Goal: Navigation & Orientation: Find specific page/section

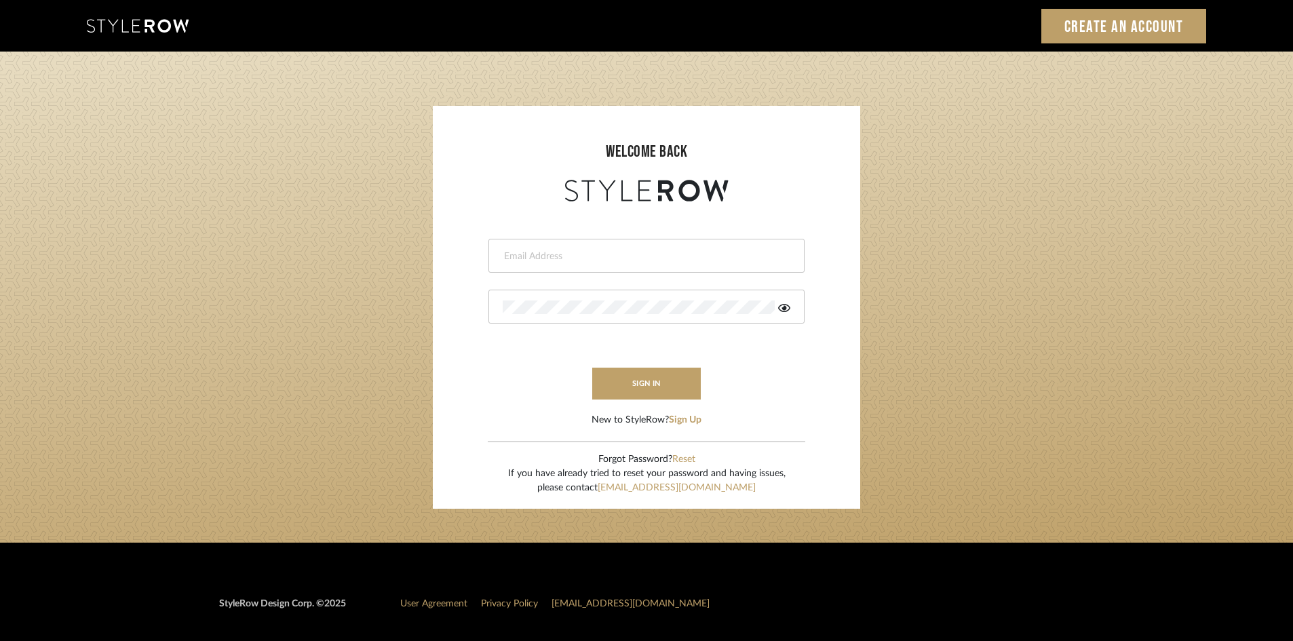
type input "latiesha@roomerslimited.com"
click at [626, 393] on button "sign in" at bounding box center [646, 384] width 109 height 32
type input "latiesha@roomerslimited.com"
click at [662, 385] on button "sign in" at bounding box center [646, 384] width 109 height 32
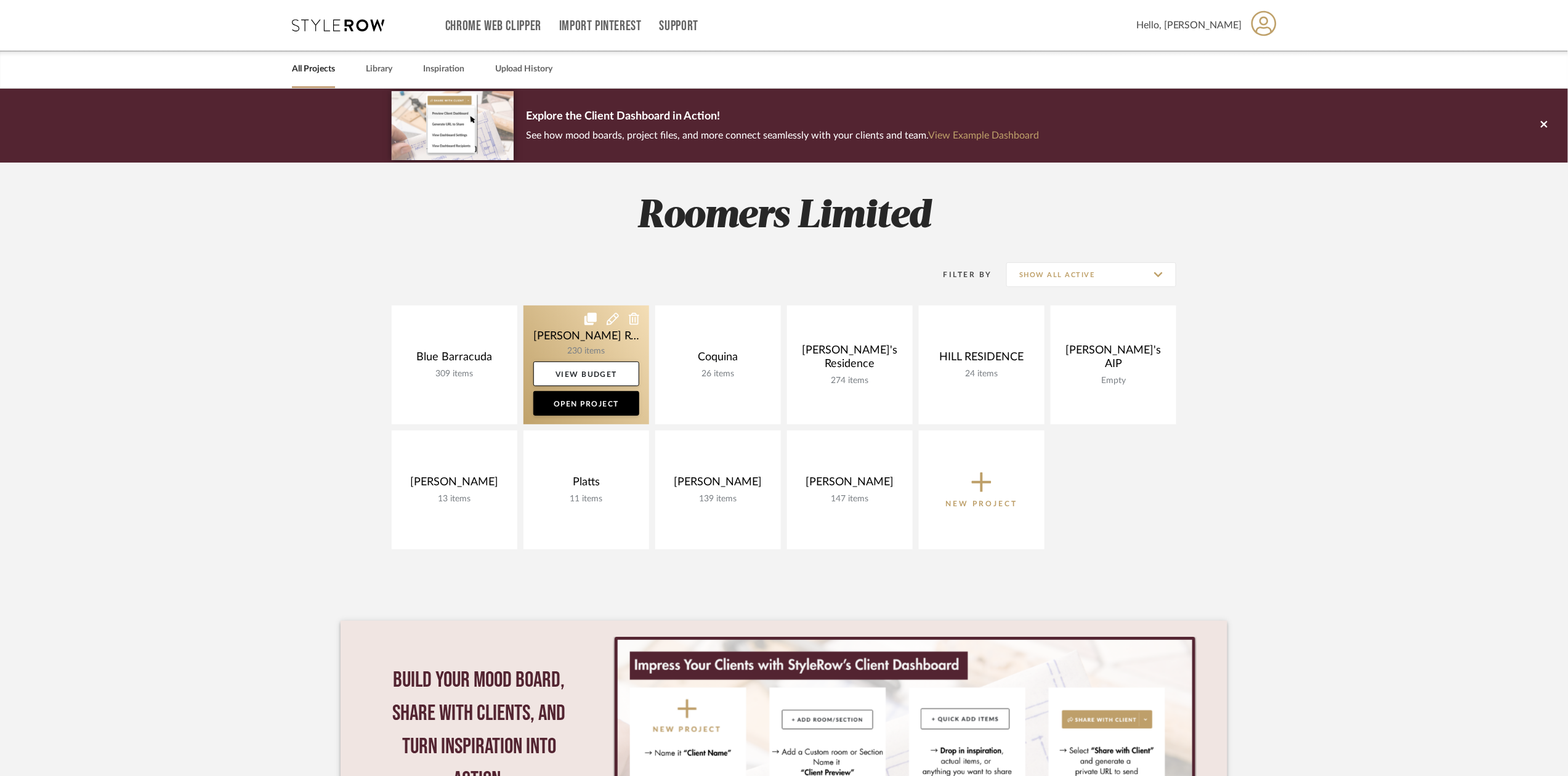
click at [558, 354] on link at bounding box center [586, 365] width 125 height 119
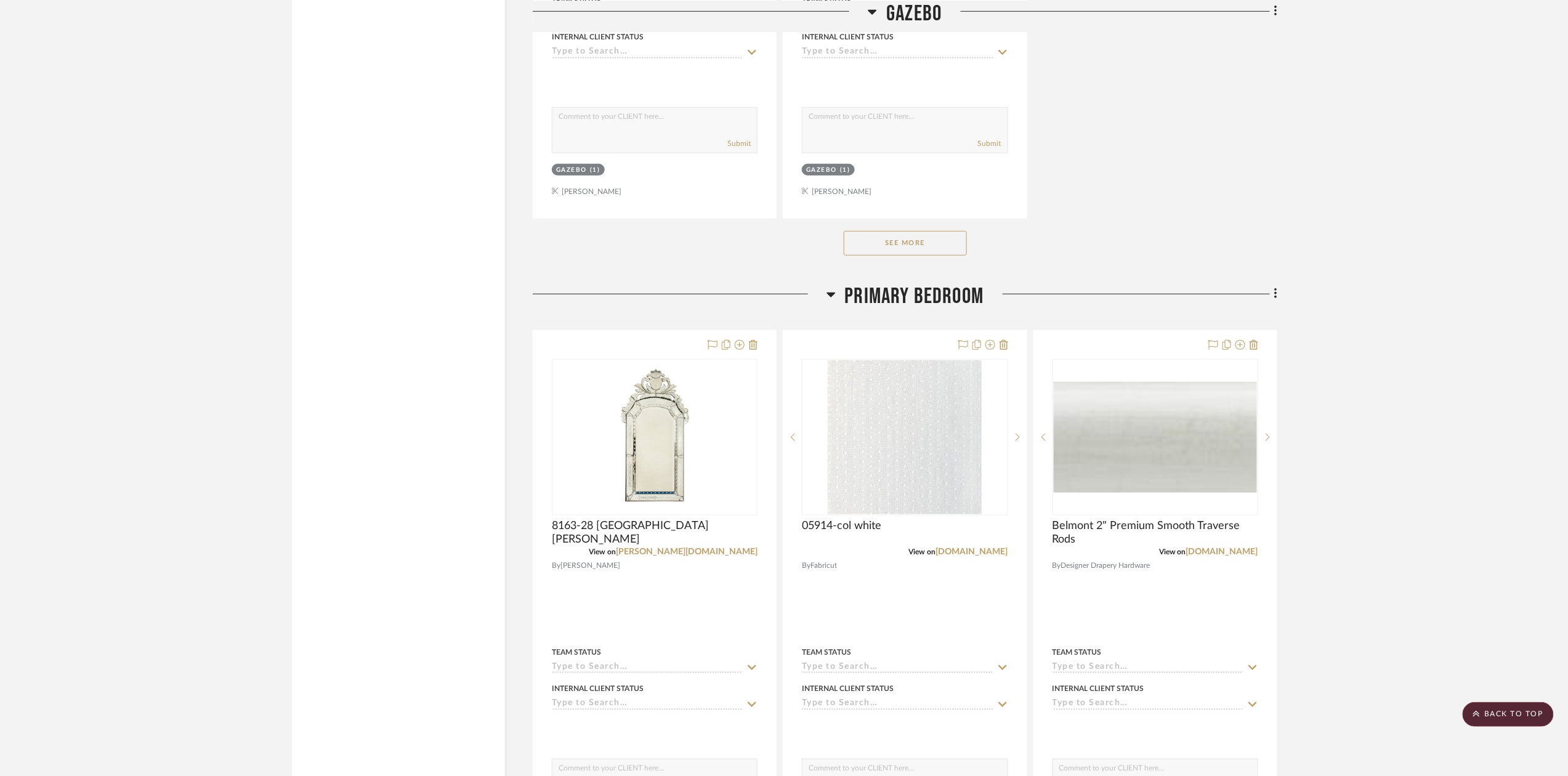
scroll to position [16834, 0]
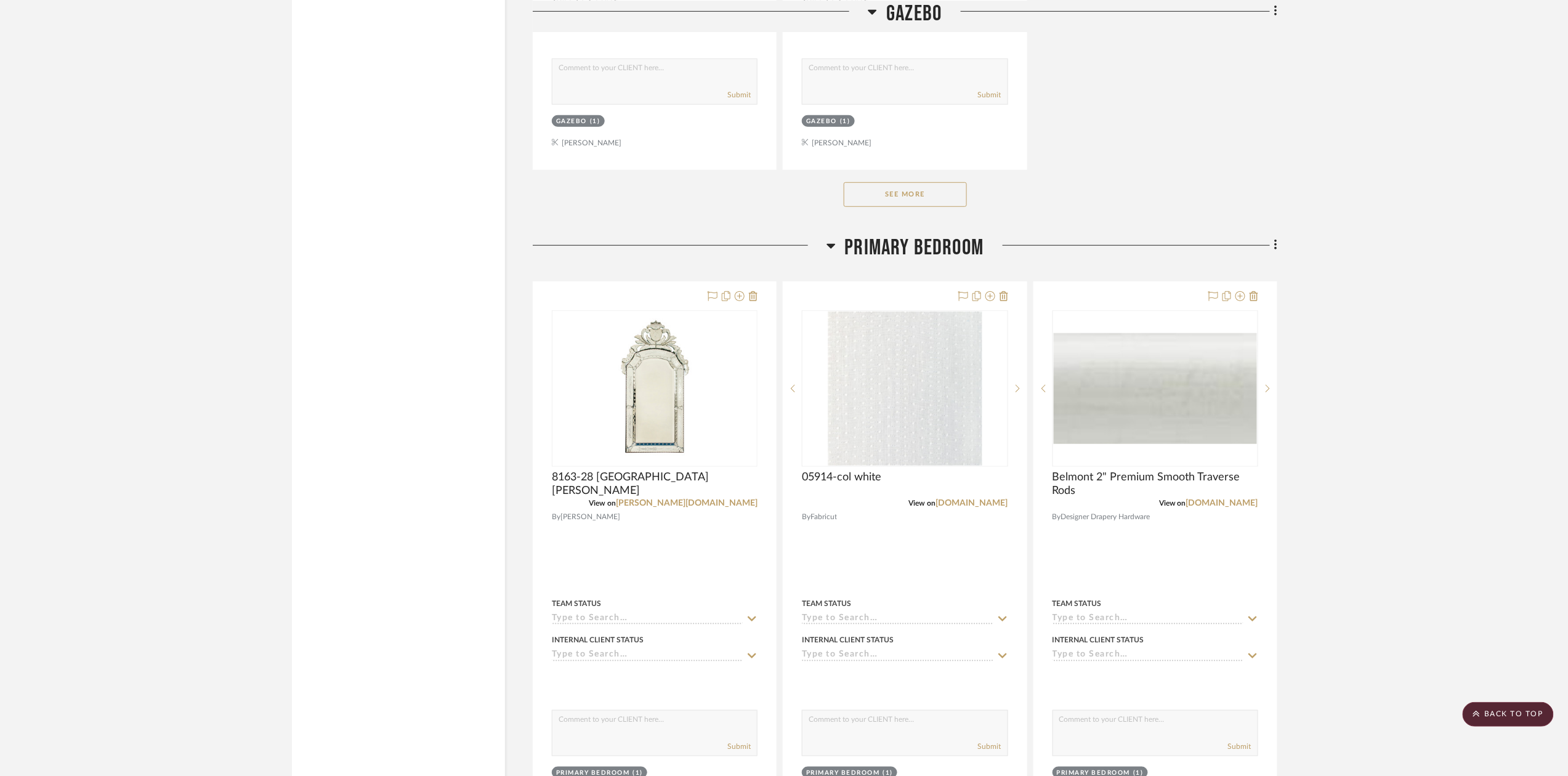
click at [926, 195] on button "See More" at bounding box center [906, 194] width 123 height 25
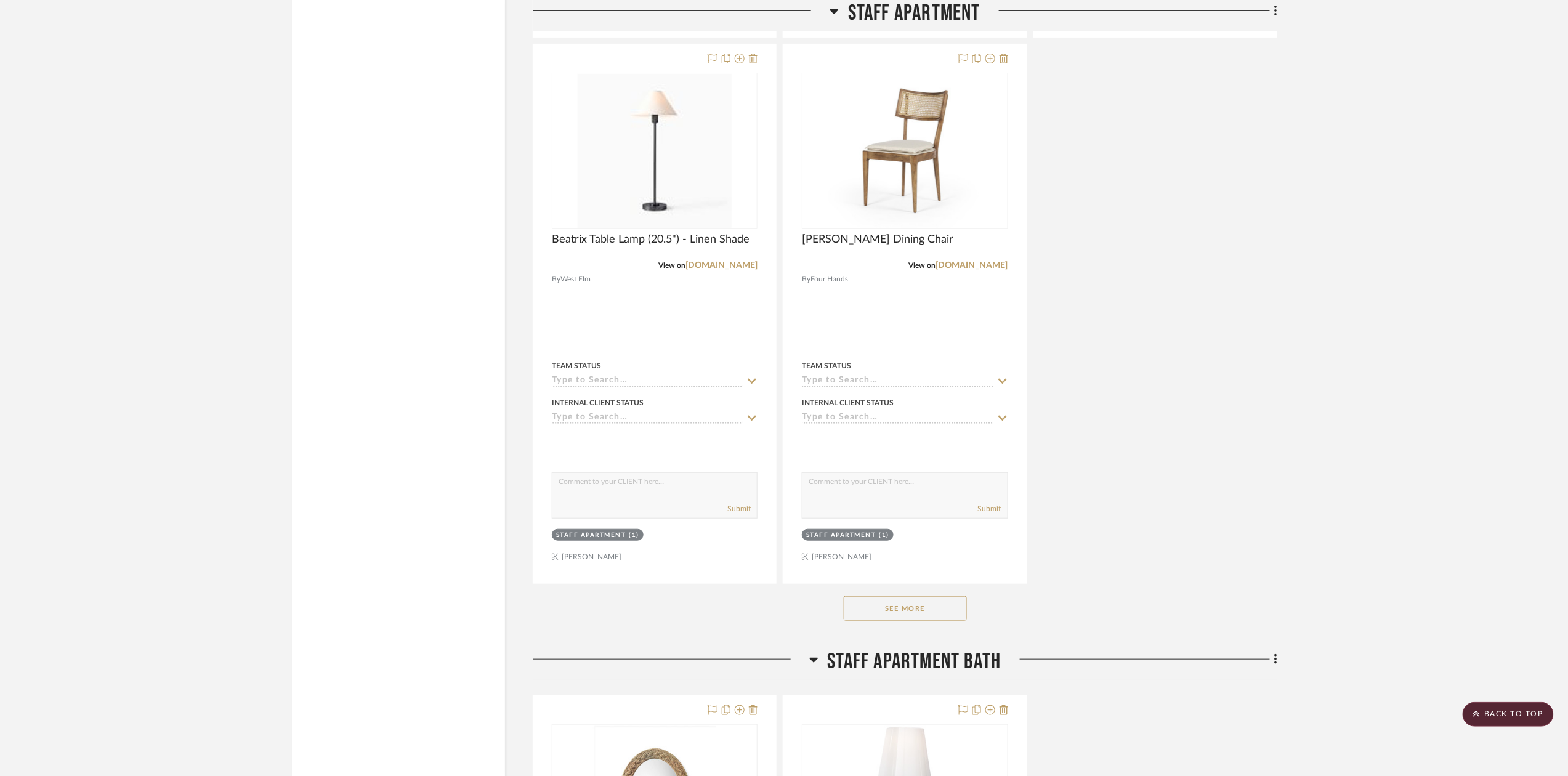
scroll to position [24061, 0]
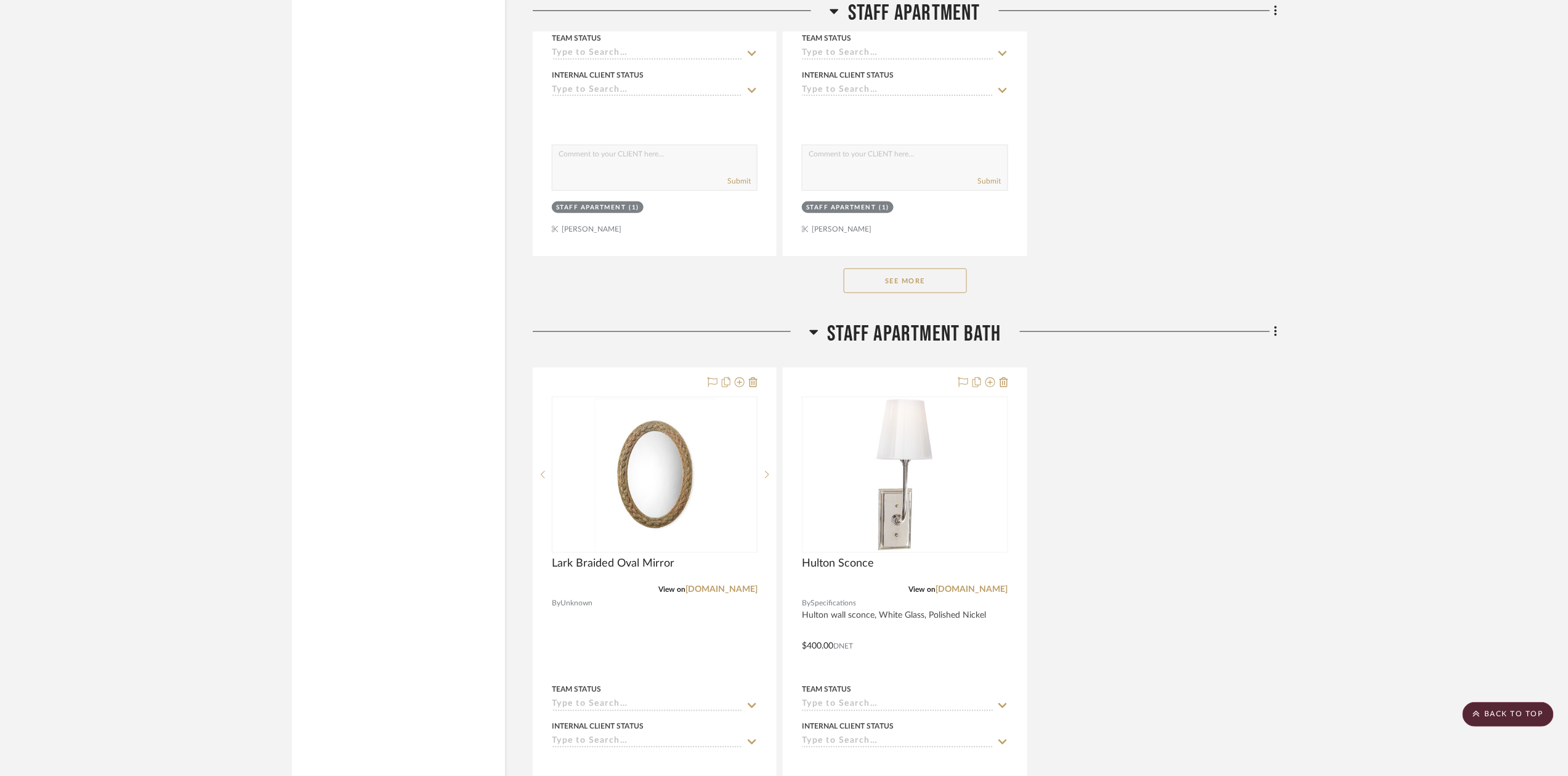
click at [928, 293] on button "See More" at bounding box center [906, 280] width 123 height 25
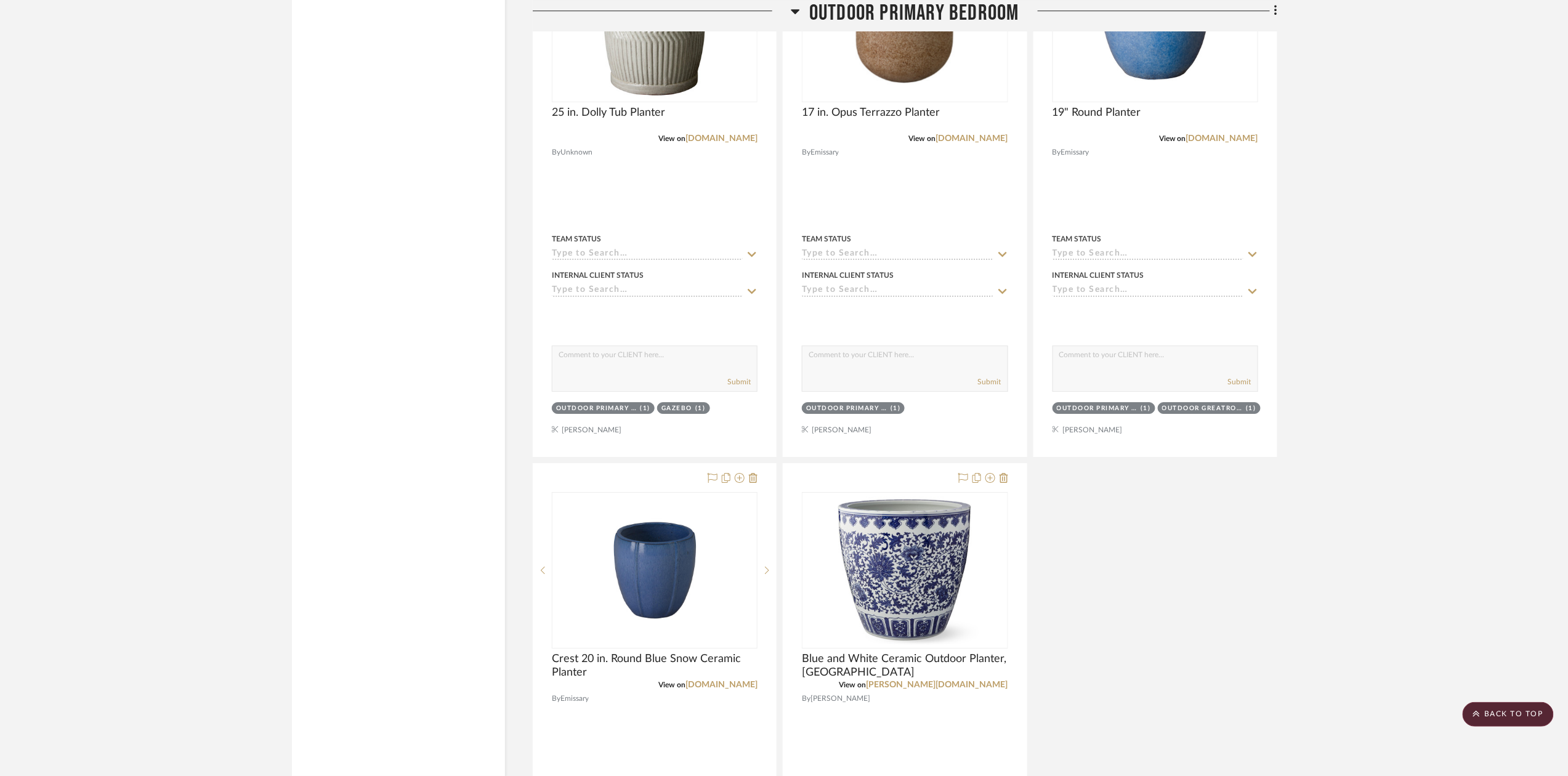
scroll to position [32765, 0]
